Goal: Navigation & Orientation: Find specific page/section

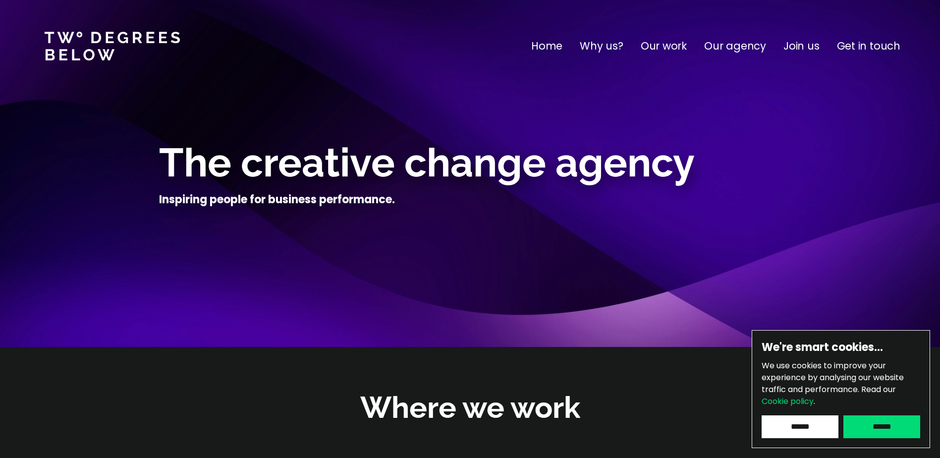
click at [795, 43] on p "Join us" at bounding box center [802, 46] width 36 height 16
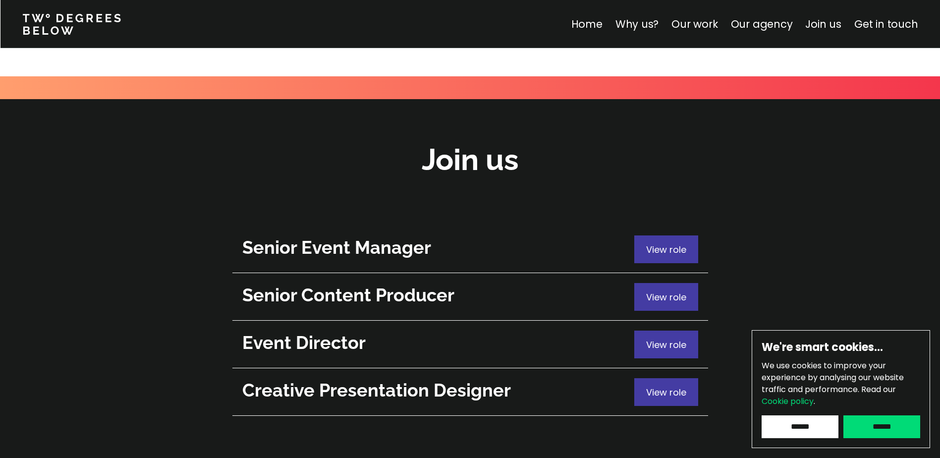
scroll to position [3518, 0]
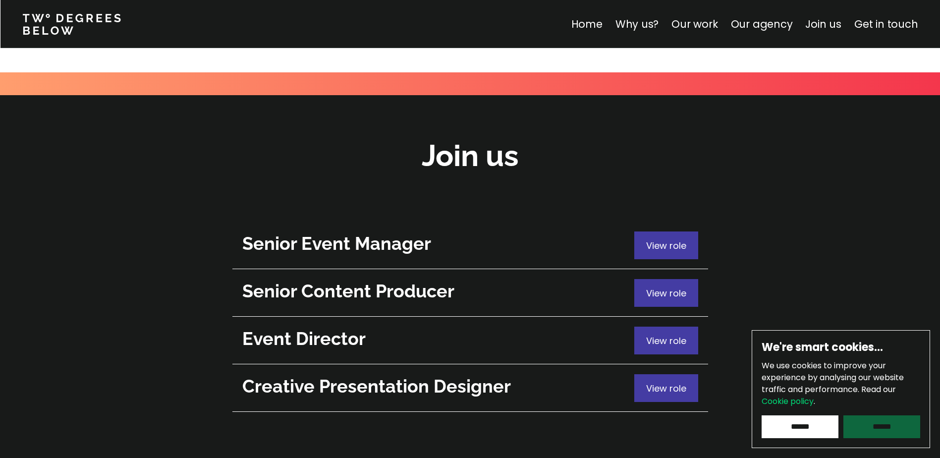
click at [873, 429] on input "******" at bounding box center [882, 426] width 77 height 23
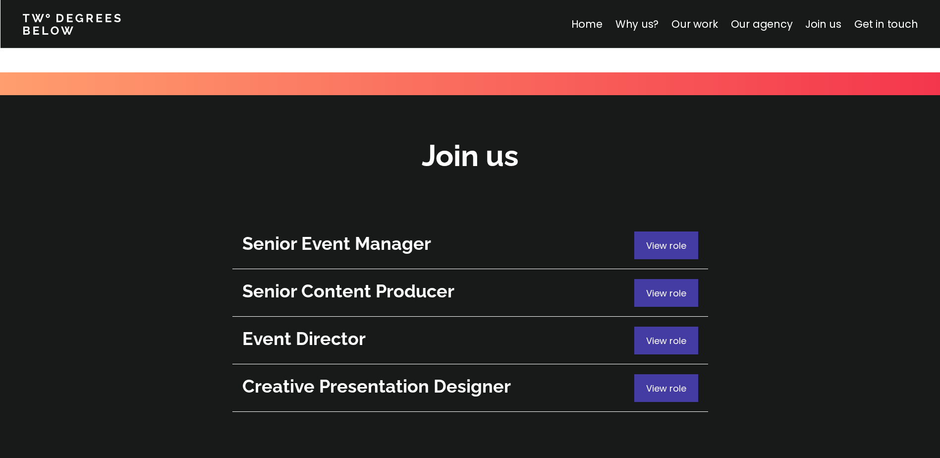
click at [322, 417] on div at bounding box center [470, 446] width 940 height 59
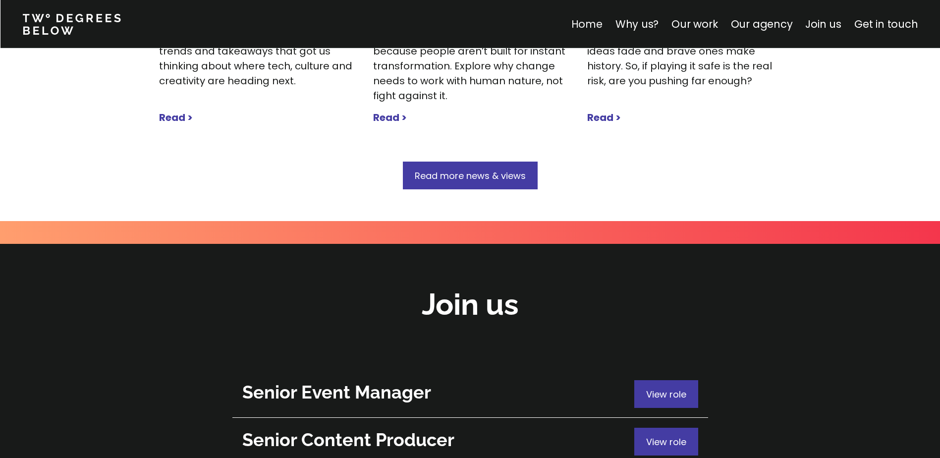
click at [595, 21] on link "Home" at bounding box center [586, 24] width 31 height 14
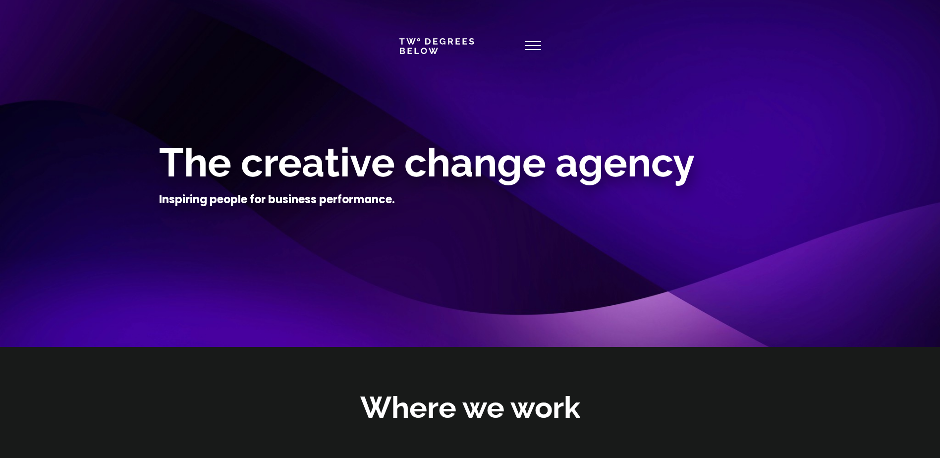
click at [531, 48] on icon at bounding box center [533, 46] width 16 height 24
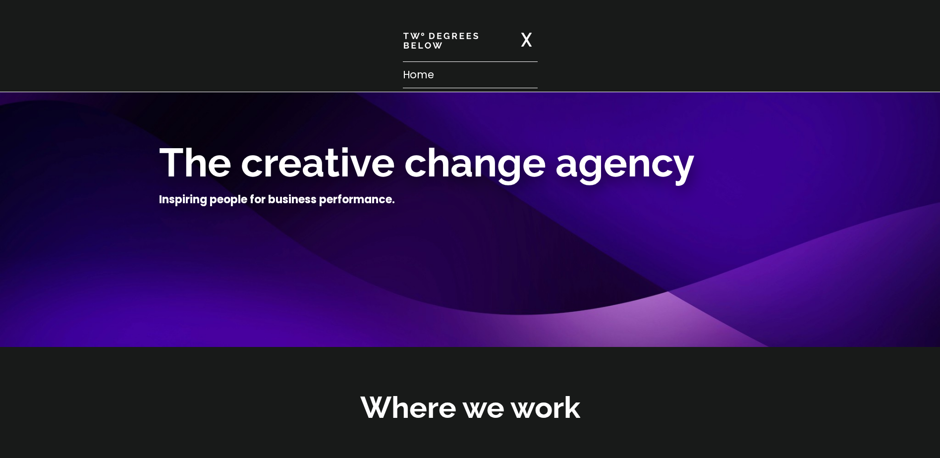
click at [513, 67] on p "Home" at bounding box center [470, 75] width 135 height 16
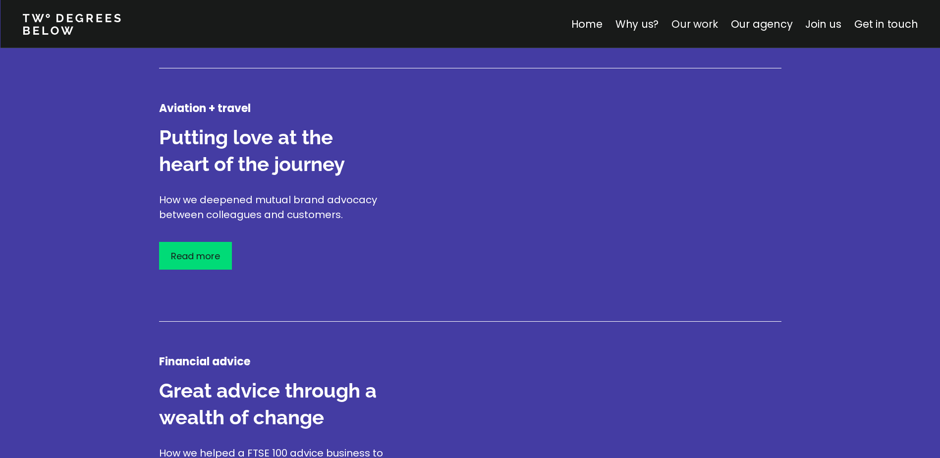
scroll to position [1388, 0]
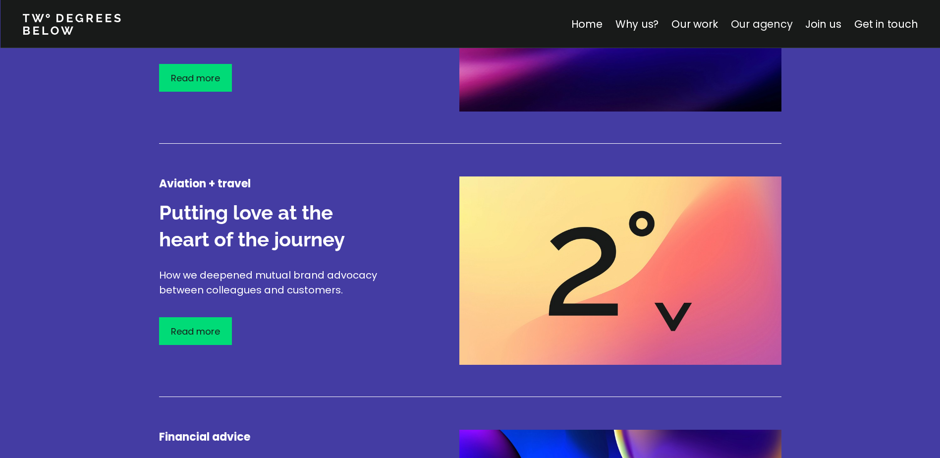
click at [759, 25] on link "Our agency" at bounding box center [762, 24] width 62 height 14
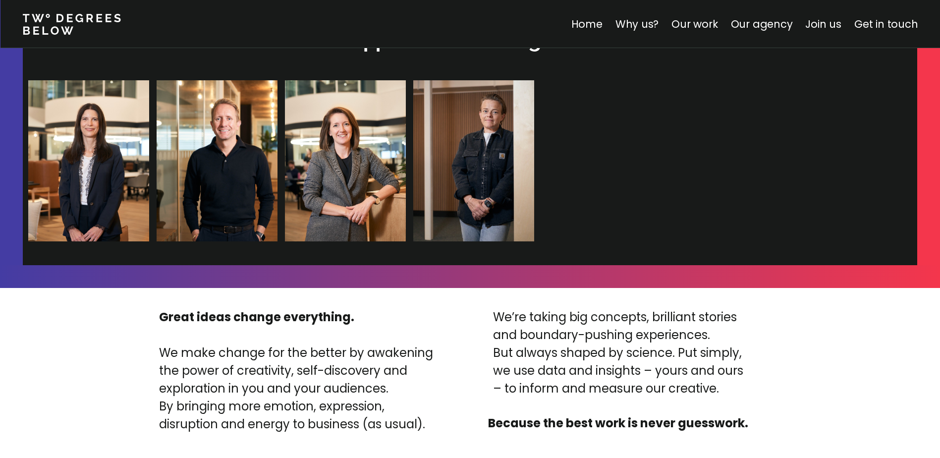
scroll to position [2106, 0]
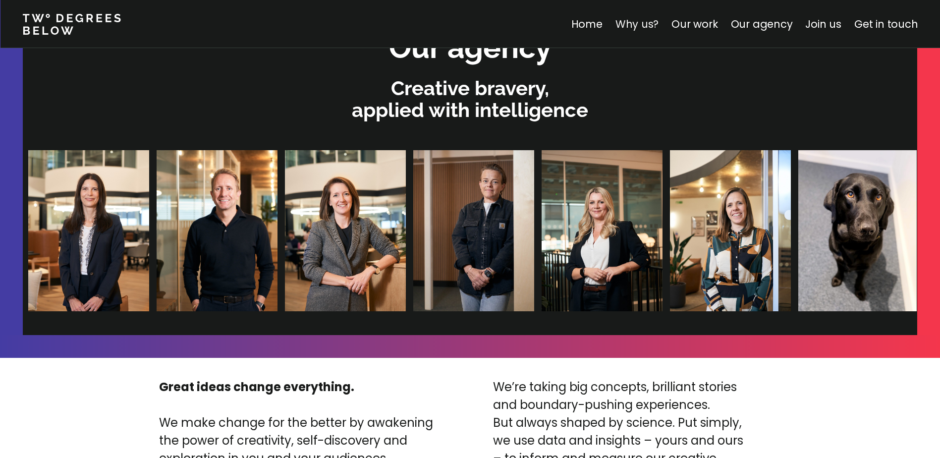
click at [632, 23] on link "Why us?" at bounding box center [637, 24] width 44 height 14
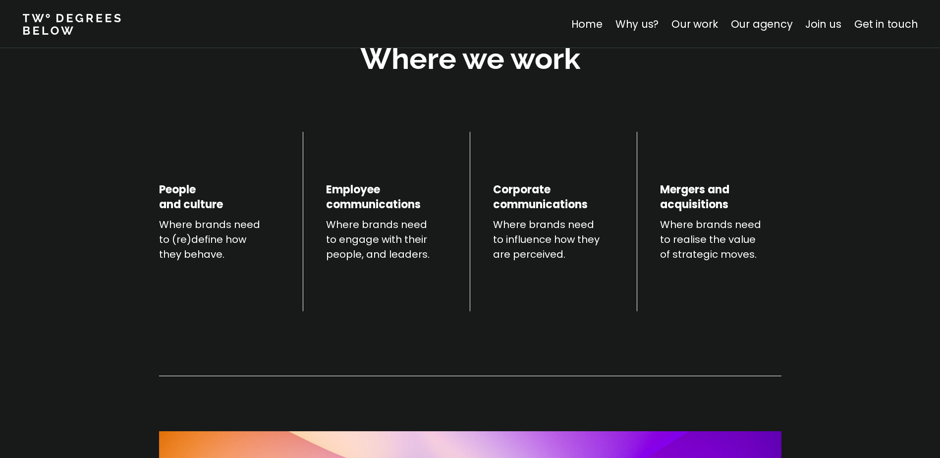
scroll to position [347, 0]
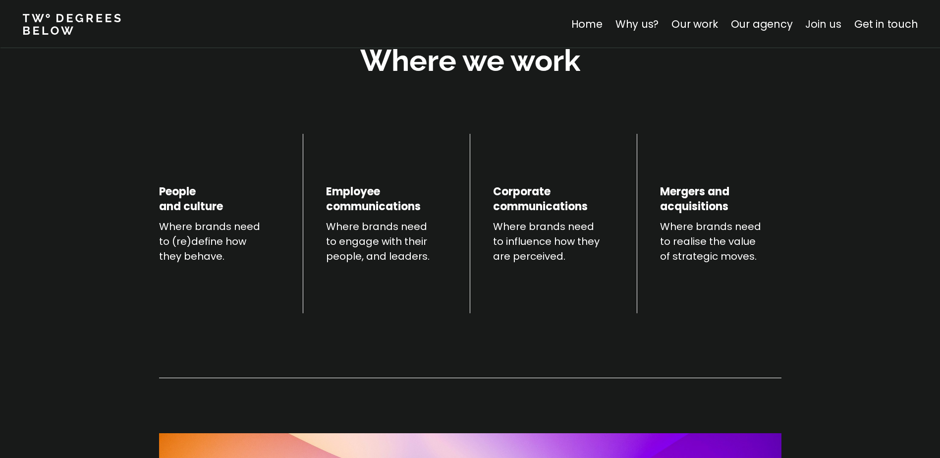
click at [818, 24] on link "Join us" at bounding box center [824, 24] width 36 height 14
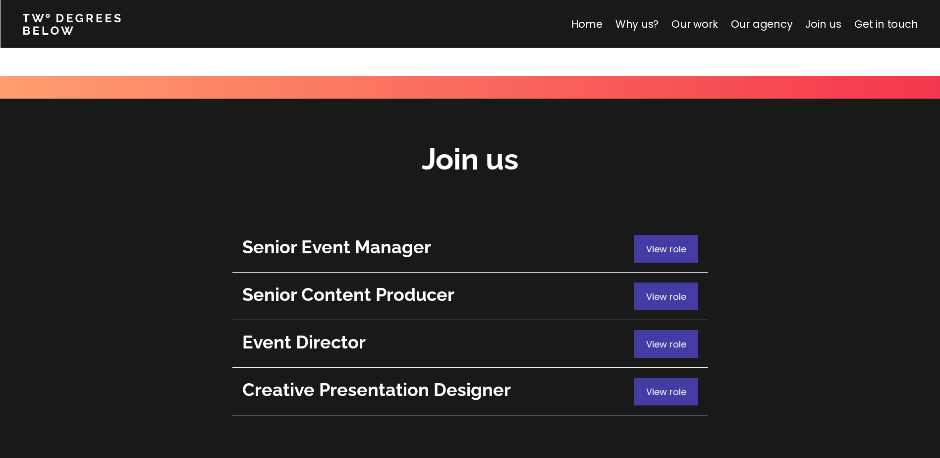
scroll to position [3518, 0]
